Goal: Register for event/course

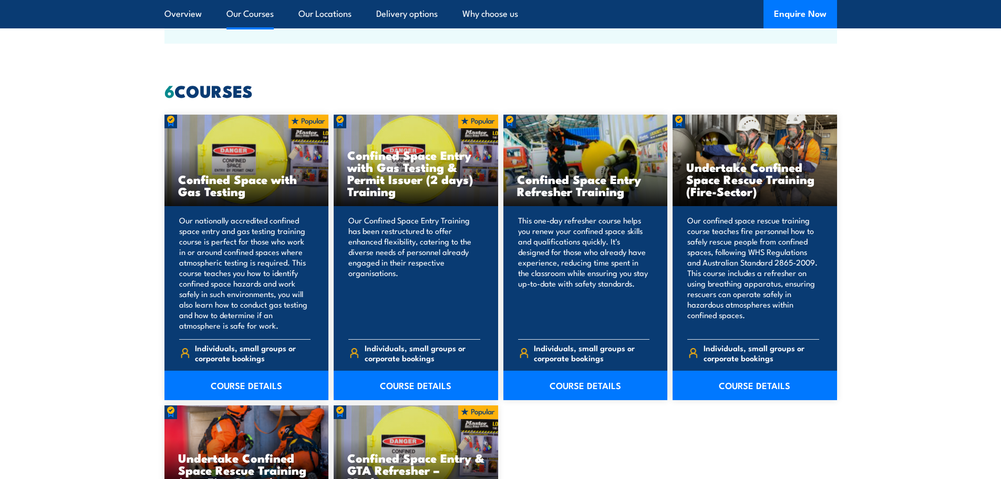
scroll to position [788, 0]
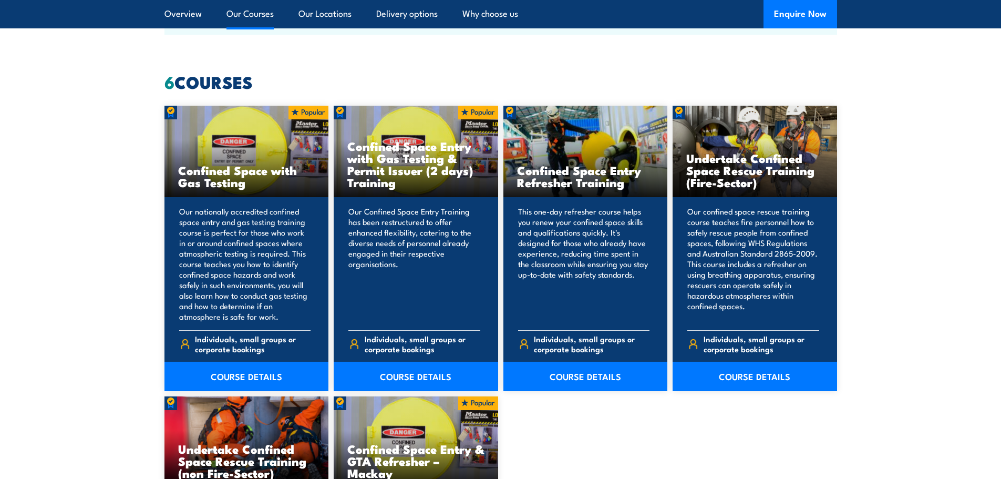
click at [958, 205] on section "6 COURSES Confined Space with Gas Testing COURSE DETAILS 6" at bounding box center [500, 387] width 1001 height 626
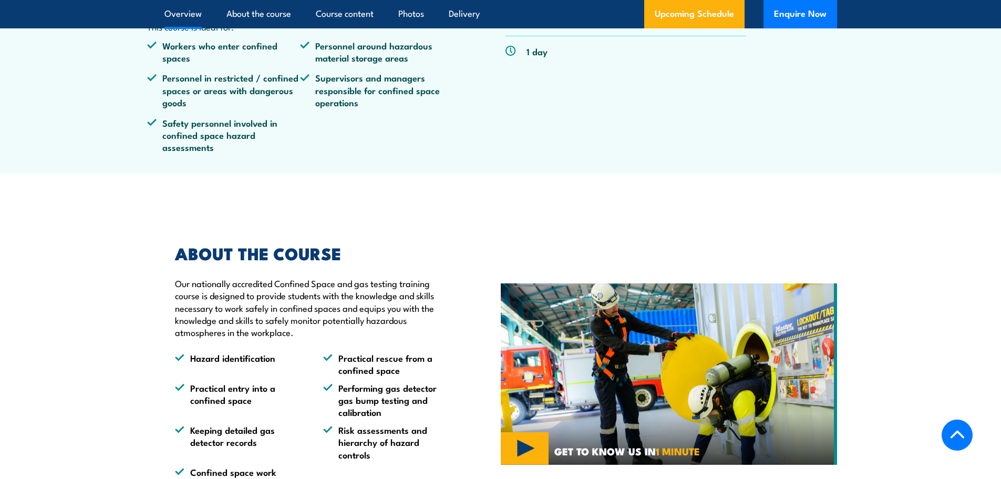
scroll to position [368, 0]
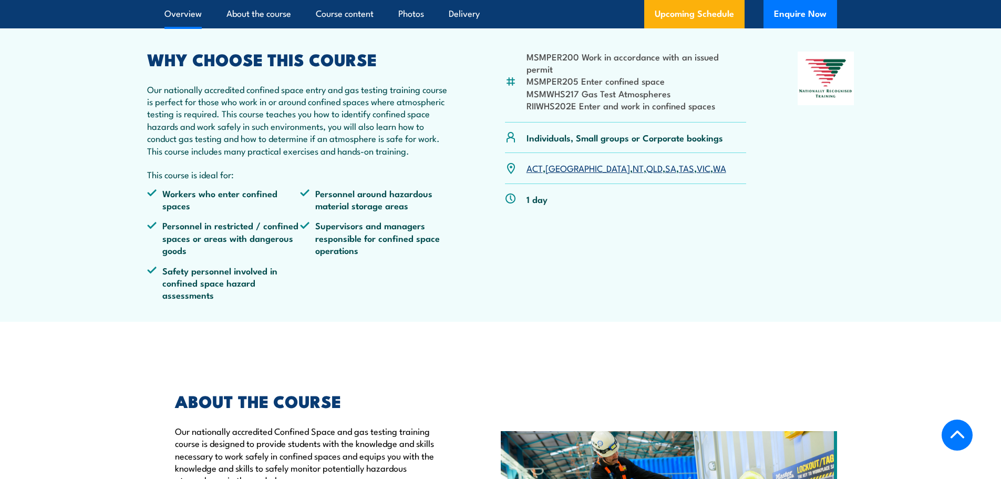
click at [646, 174] on link "QLD" at bounding box center [654, 167] width 16 height 13
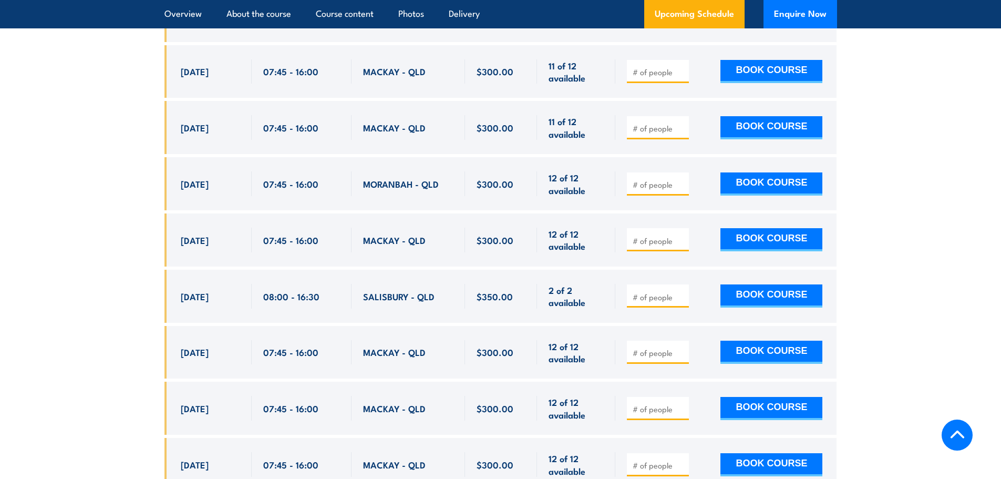
scroll to position [2257, 0]
